Goal: Navigation & Orientation: Find specific page/section

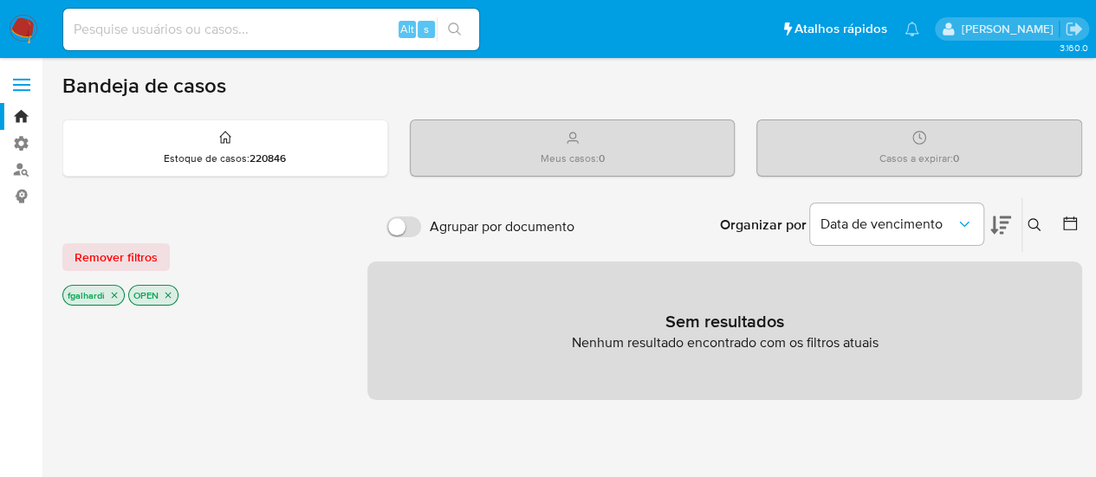
click at [23, 122] on link "Bandeja" at bounding box center [103, 116] width 206 height 27
click at [23, 115] on link "Bandeja" at bounding box center [103, 116] width 206 height 27
